Goal: Information Seeking & Learning: Learn about a topic

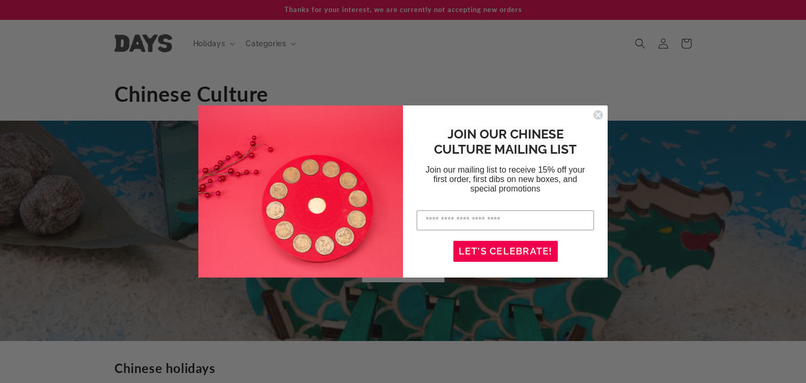
scroll to position [0, 3225]
click at [431, 220] on input "Enter your email address" at bounding box center [505, 220] width 177 height 20
type input "**********"
click at [508, 247] on button "LET'S CELEBRATE!" at bounding box center [506, 251] width 104 height 21
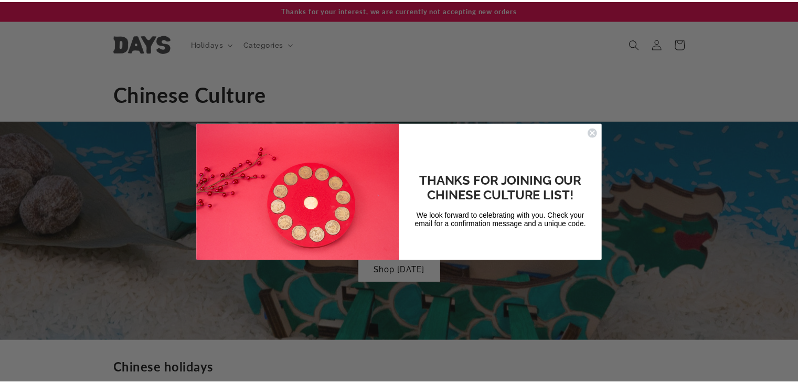
scroll to position [0, 1613]
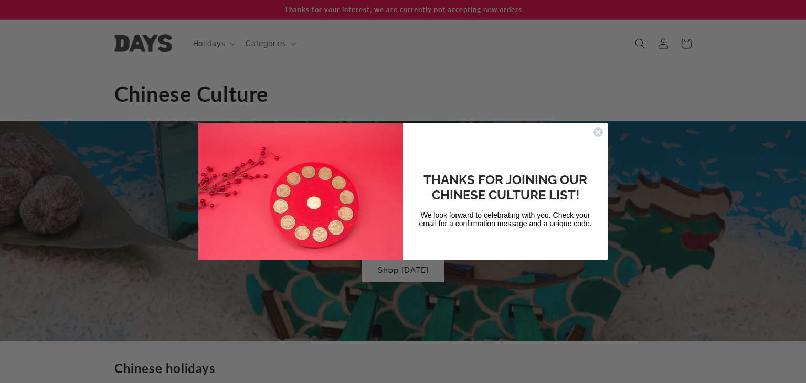
click at [598, 132] on circle "Close dialog" at bounding box center [599, 133] width 10 height 10
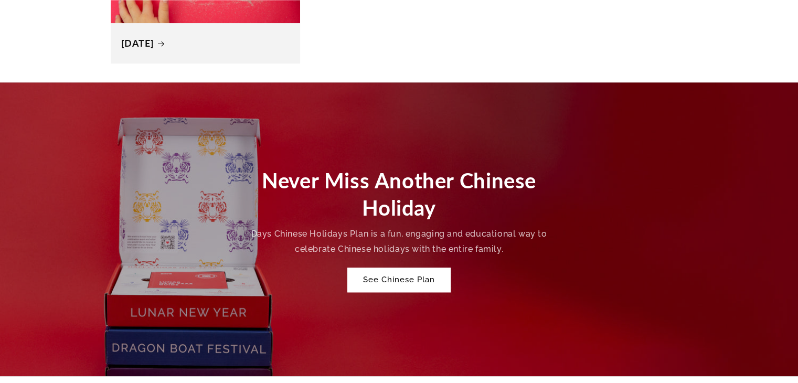
scroll to position [0, 0]
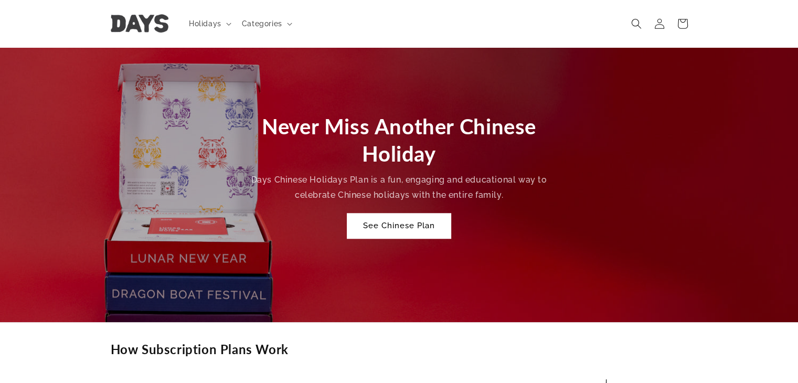
click at [400, 230] on link "See Chinese Plan" at bounding box center [398, 226] width 103 height 25
